Goal: Find specific page/section: Find specific page/section

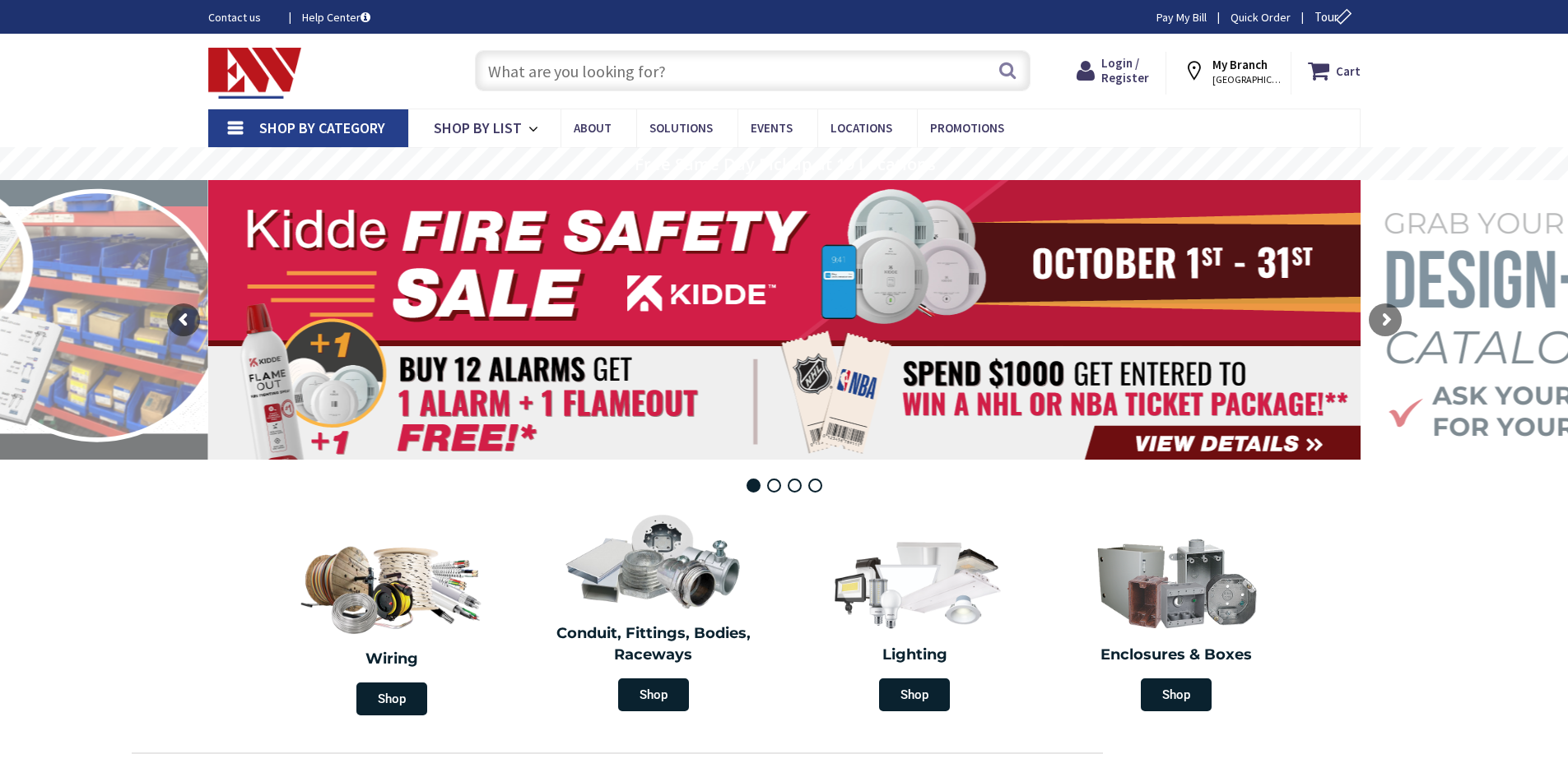
drag, startPoint x: 0, startPoint y: 0, endPoint x: 575, endPoint y: 75, distance: 579.9
click at [574, 75] on input "text" at bounding box center [752, 70] width 555 height 41
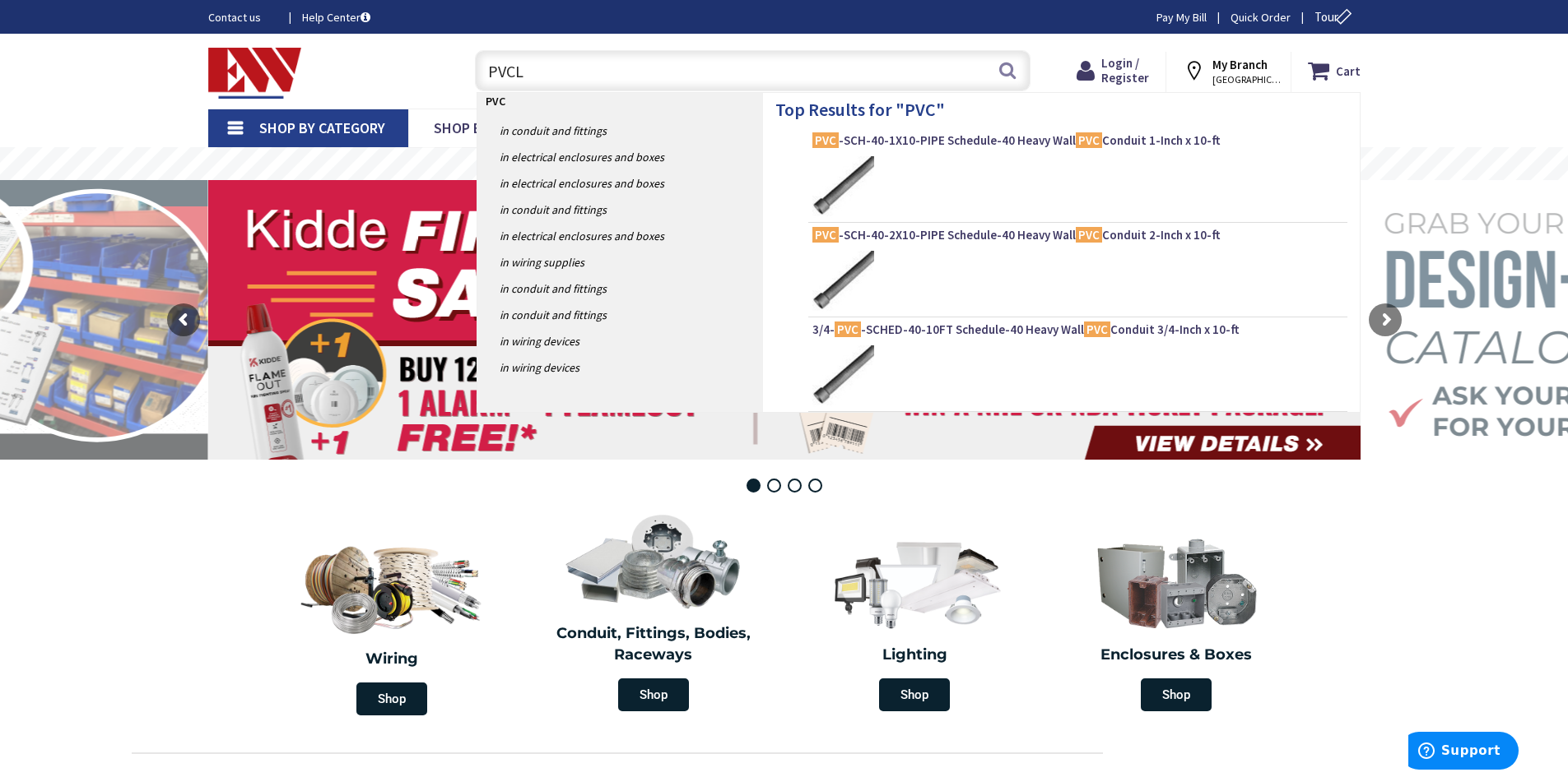
type input "PVCLL"
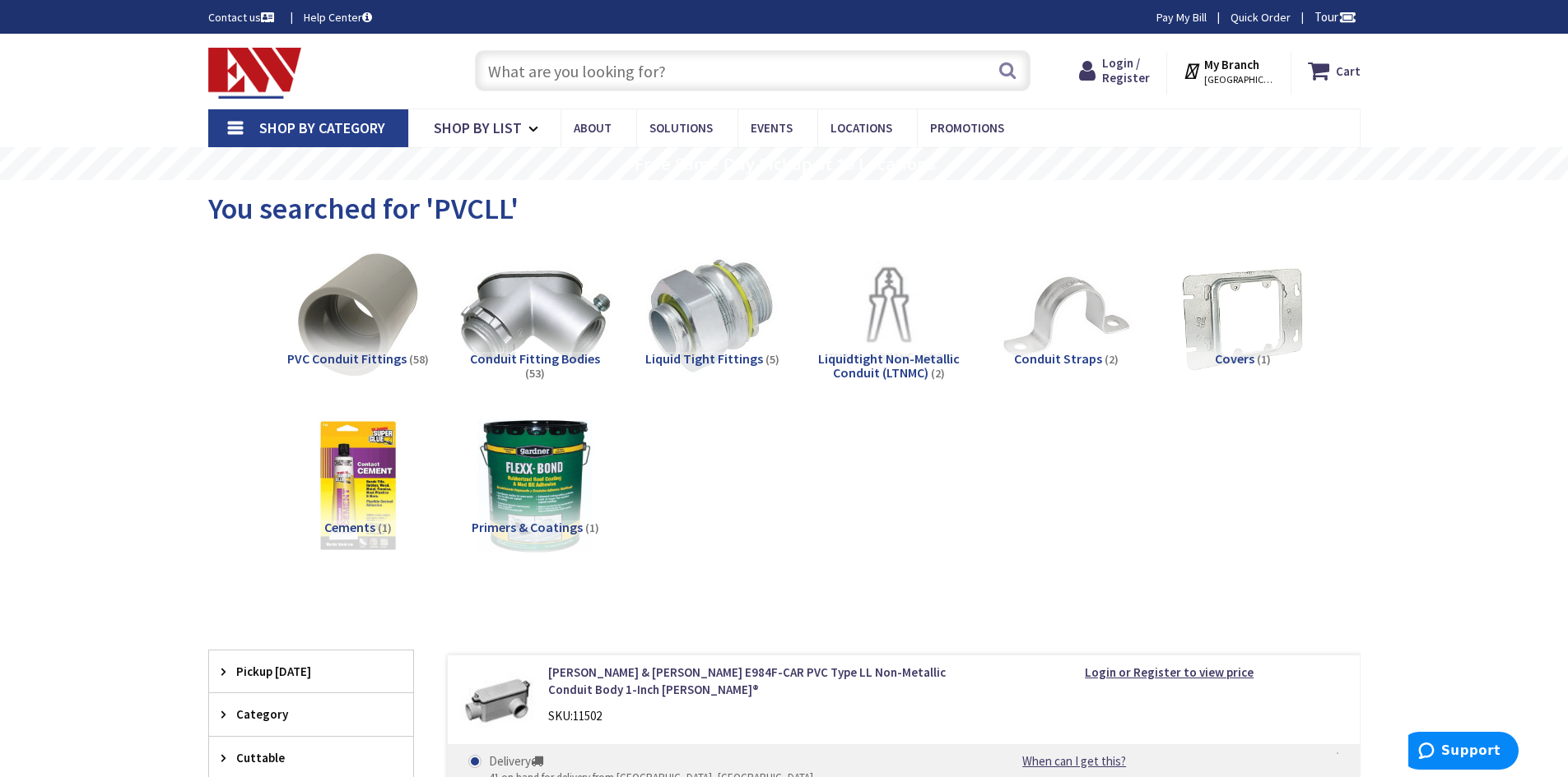
click at [527, 330] on img at bounding box center [534, 317] width 149 height 149
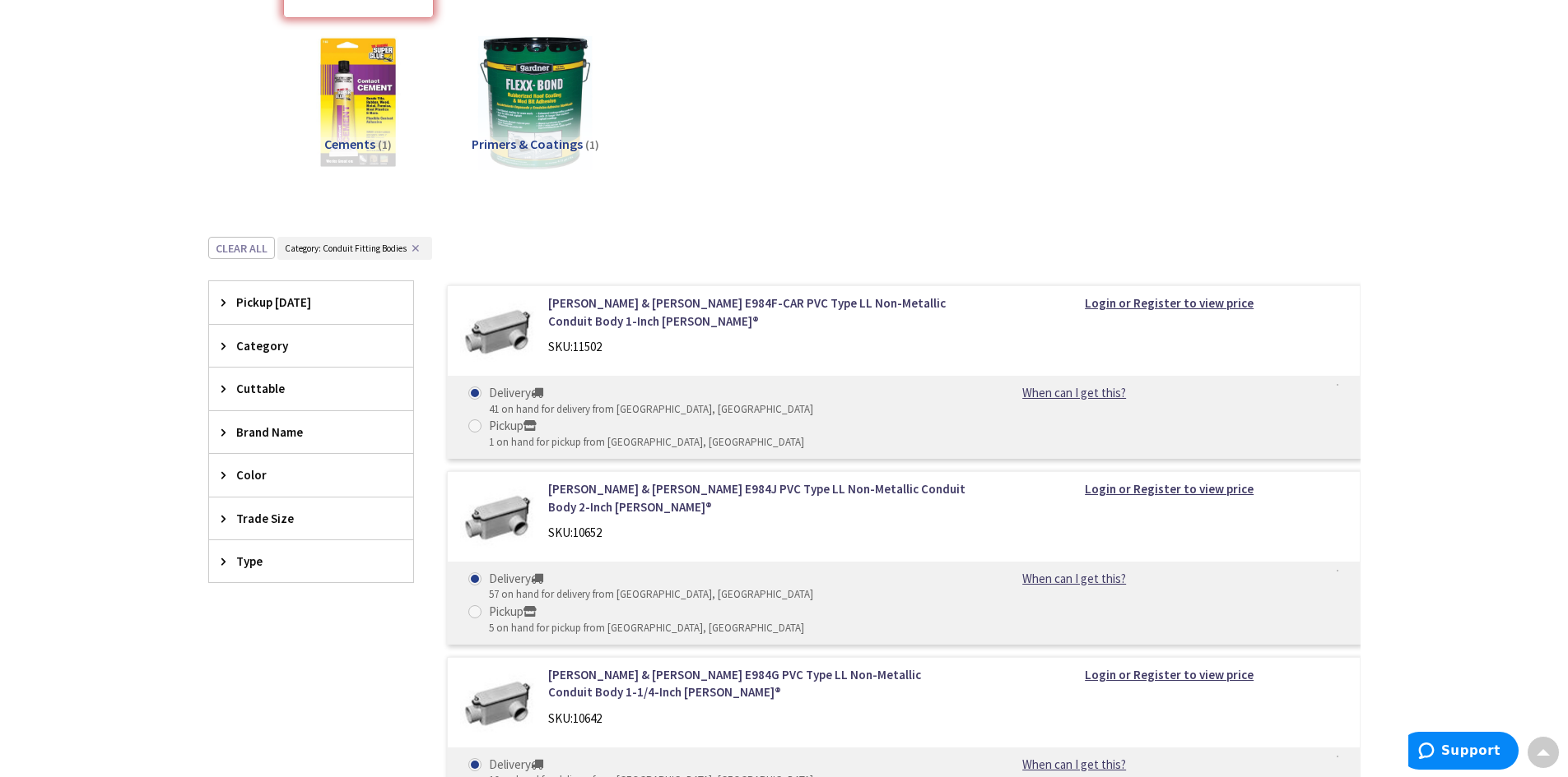
scroll to position [373, 0]
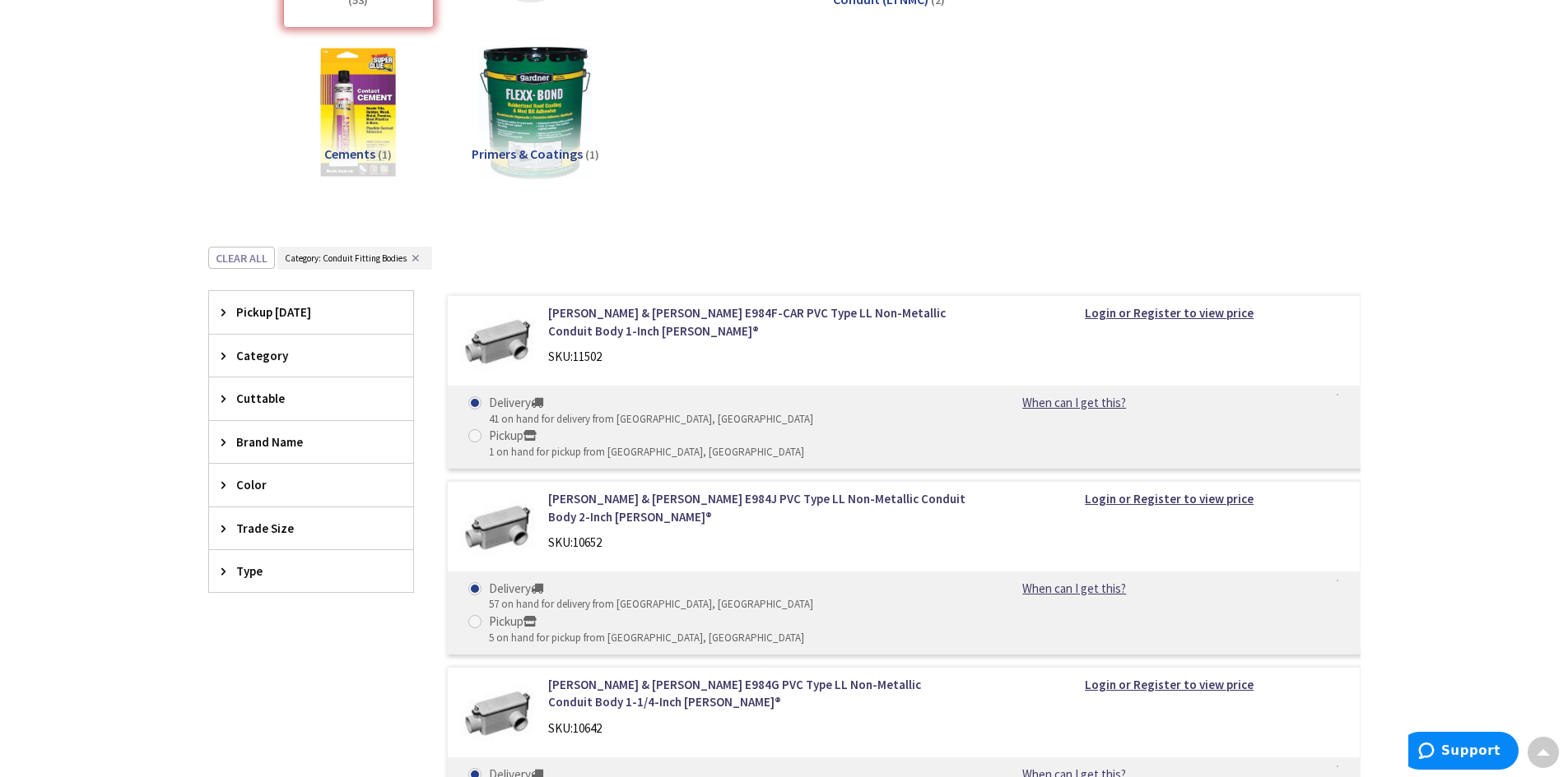
click at [247, 529] on span "Trade Size" at bounding box center [303, 528] width 134 height 17
click at [256, 725] on button "Show more" at bounding box center [311, 728] width 204 height 28
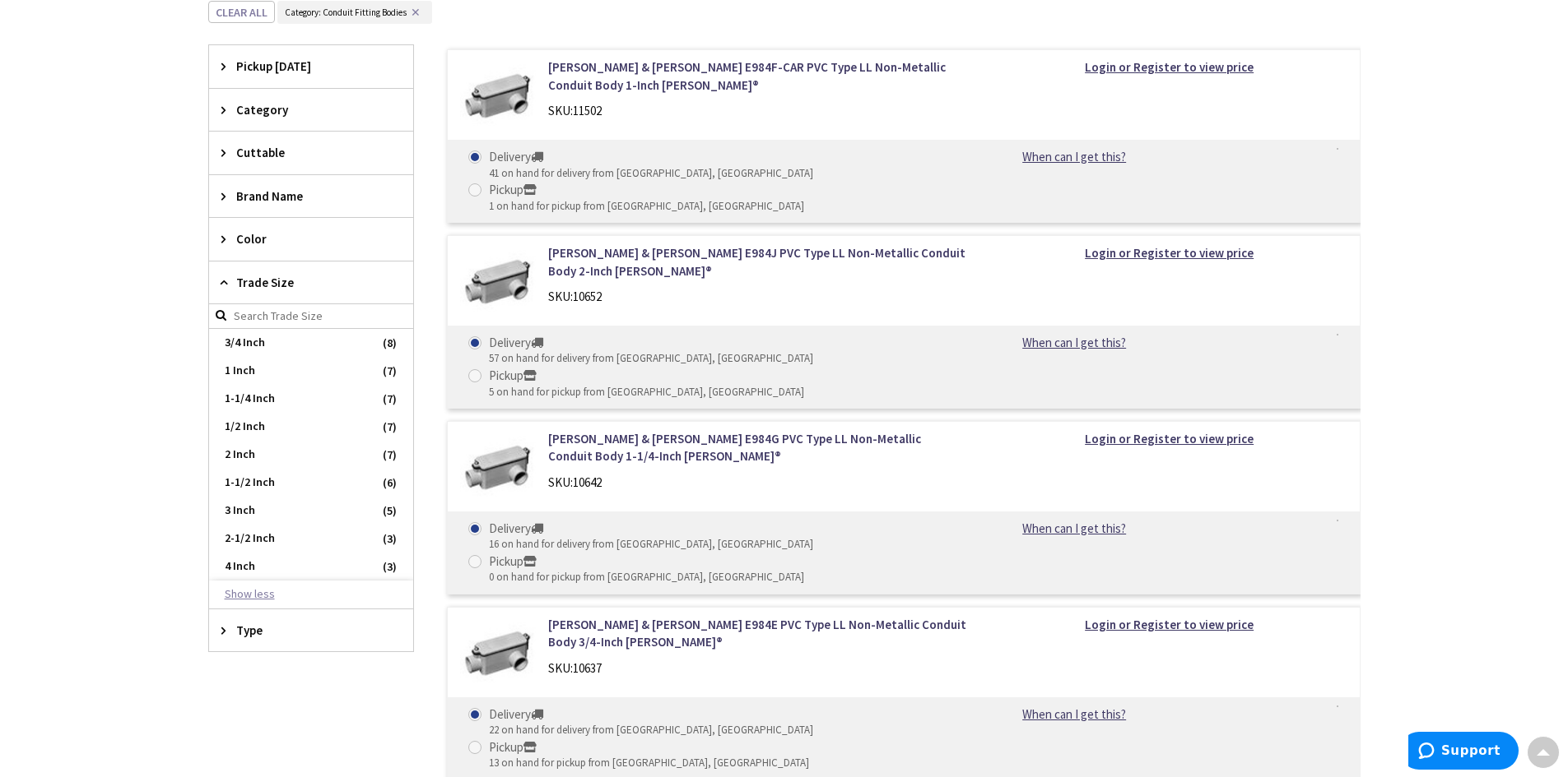
scroll to position [620, 0]
click at [304, 533] on span "2-1/2 Inch" at bounding box center [311, 538] width 204 height 28
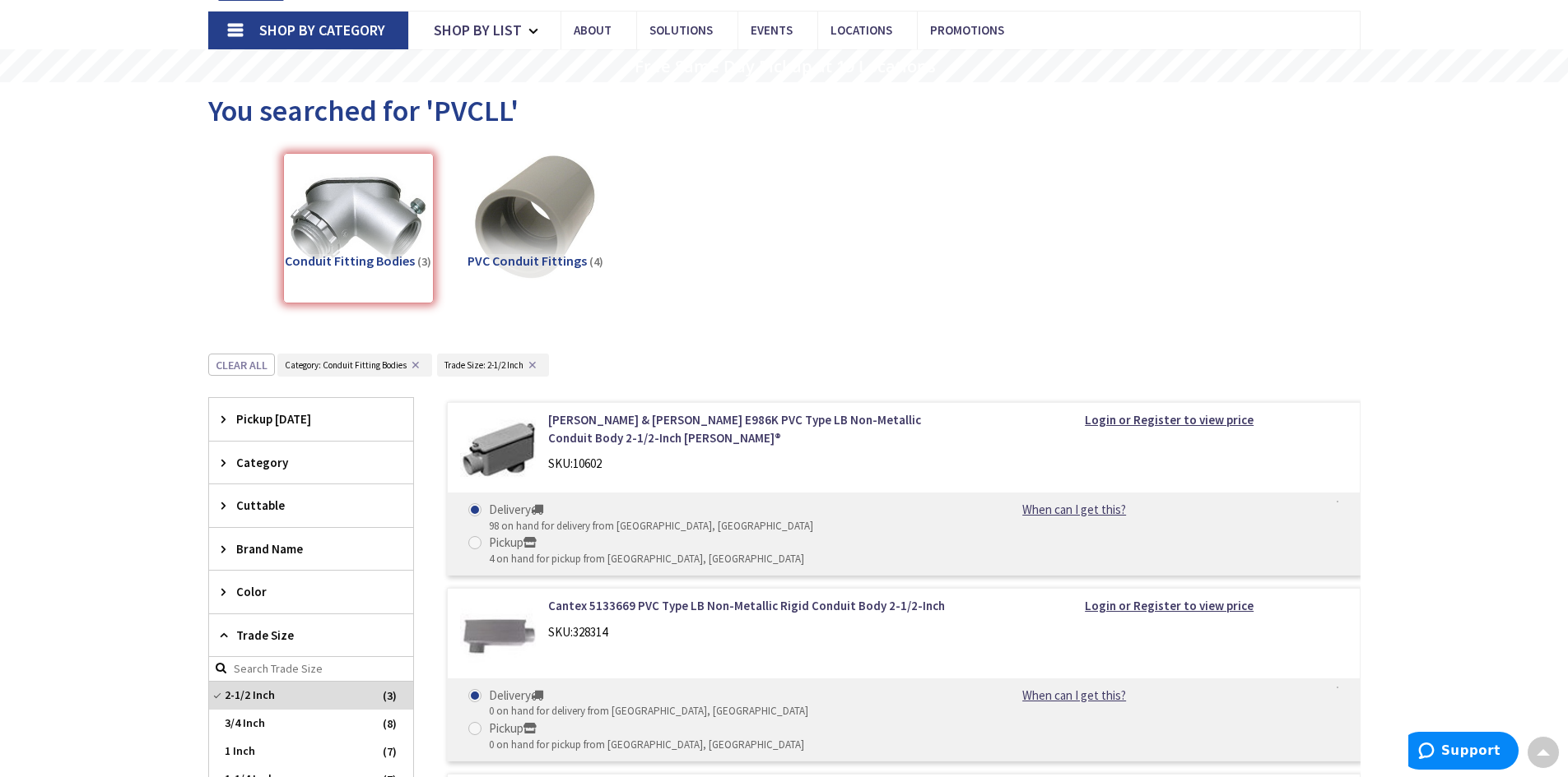
scroll to position [0, 0]
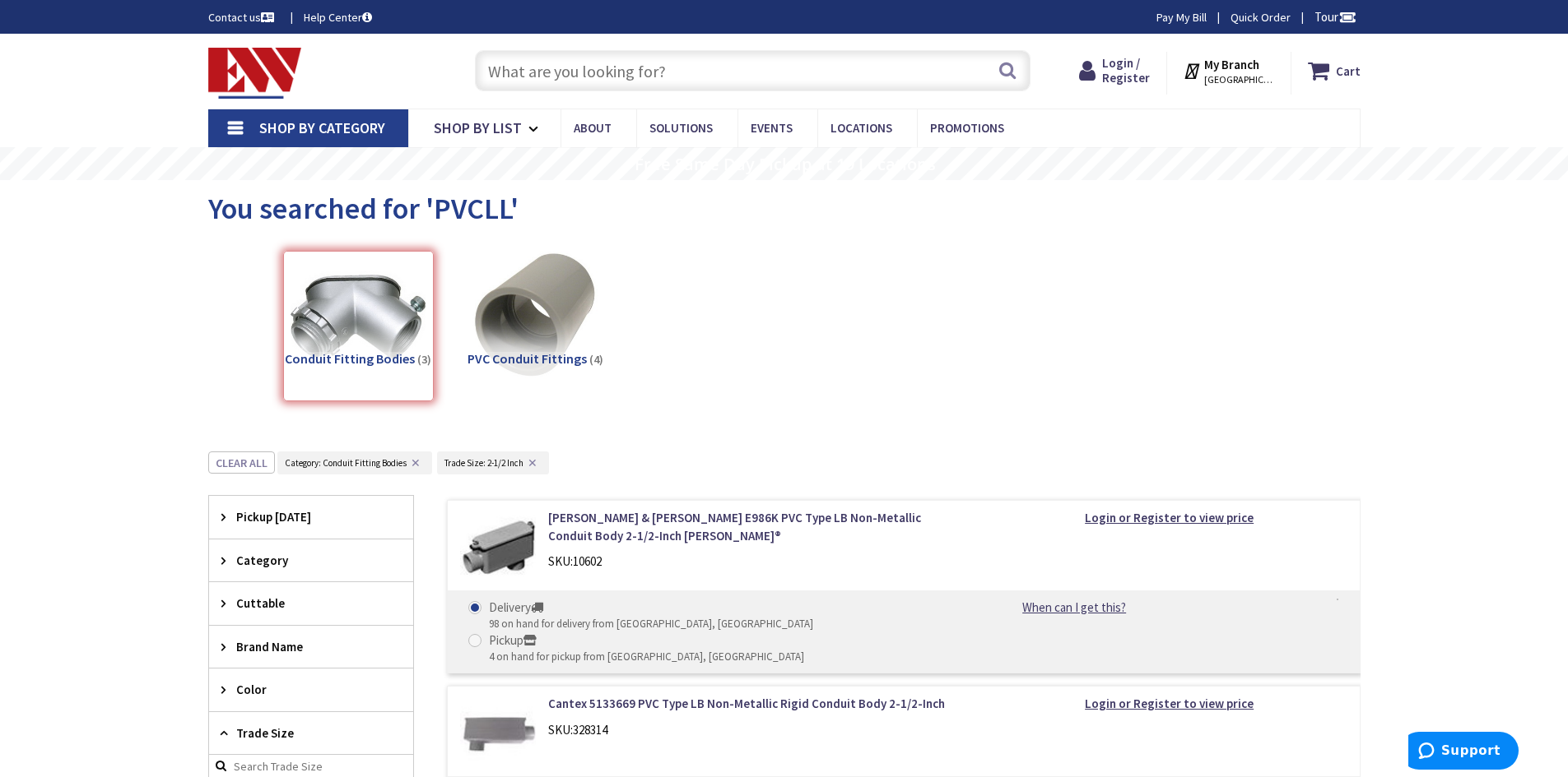
click at [589, 68] on input "text" at bounding box center [752, 70] width 555 height 41
